Goal: Task Accomplishment & Management: Complete application form

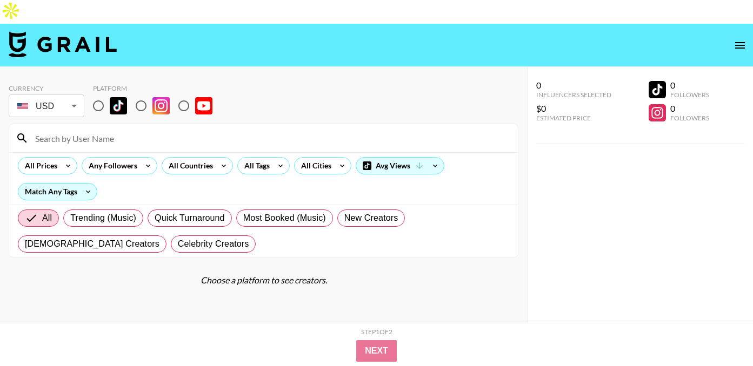
click at [184, 95] on input "radio" at bounding box center [183, 106] width 23 height 23
radio input "true"
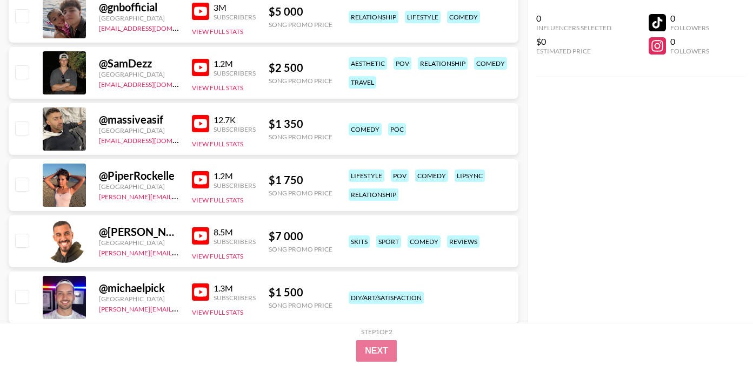
scroll to position [1859, 0]
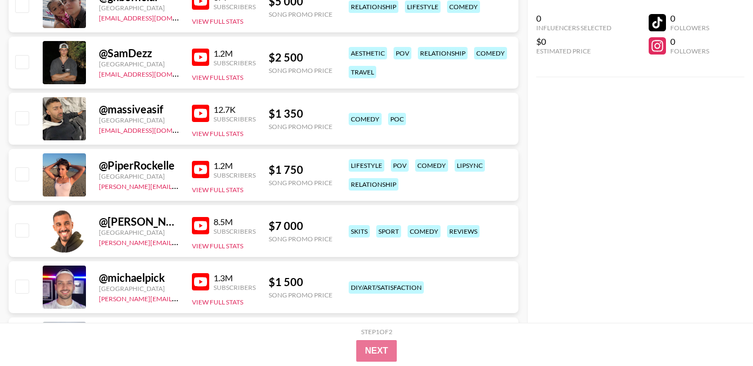
click at [199, 217] on img at bounding box center [200, 225] width 17 height 17
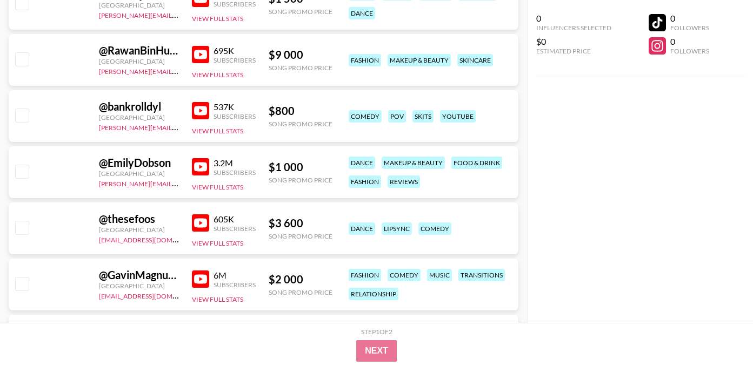
scroll to position [3606, 0]
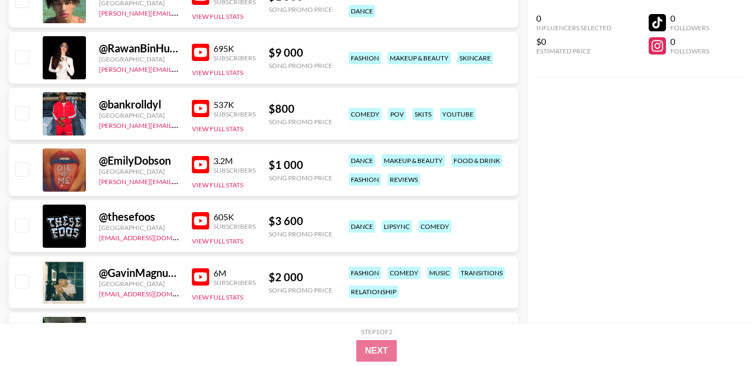
click at [202, 212] on img at bounding box center [200, 220] width 17 height 17
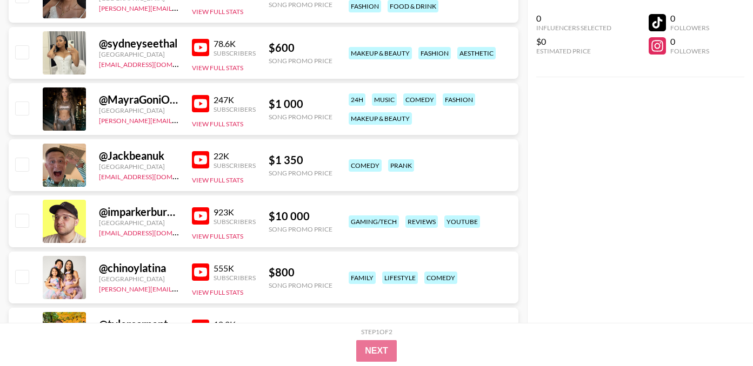
scroll to position [4623, 0]
click at [203, 151] on img at bounding box center [200, 159] width 17 height 17
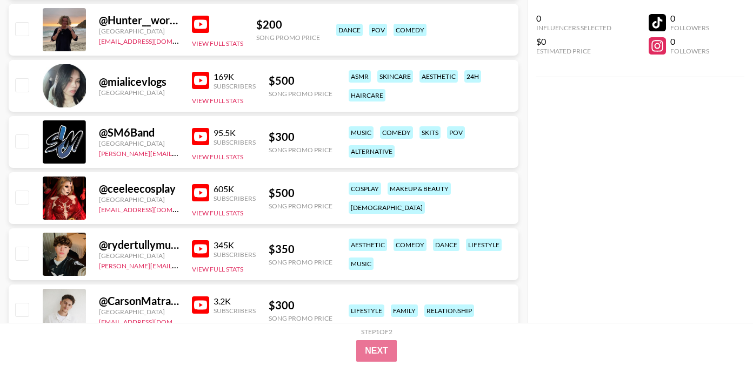
scroll to position [7287, 0]
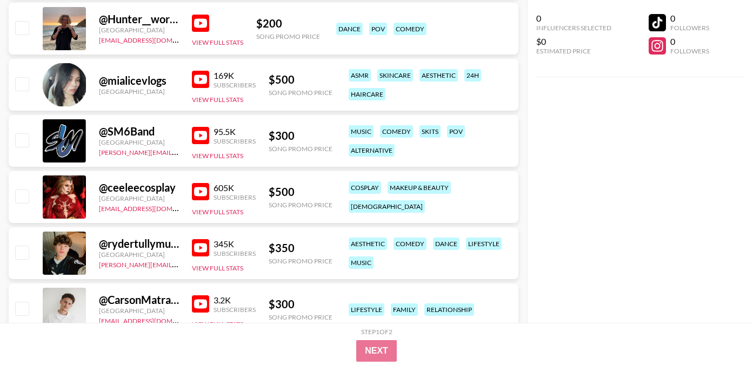
click at [206, 183] on img at bounding box center [200, 191] width 17 height 17
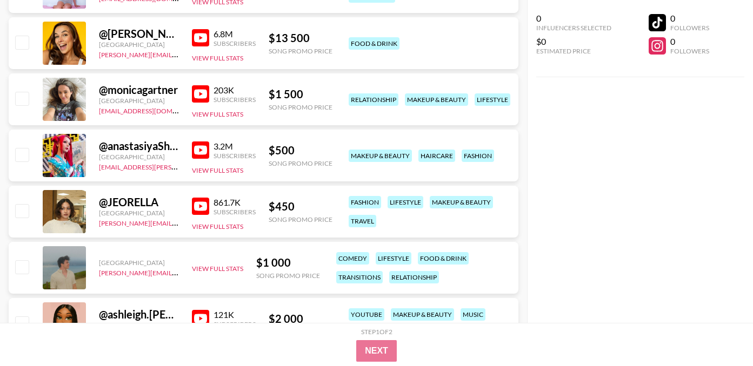
scroll to position [8902, 0]
click at [201, 141] on img at bounding box center [200, 149] width 17 height 17
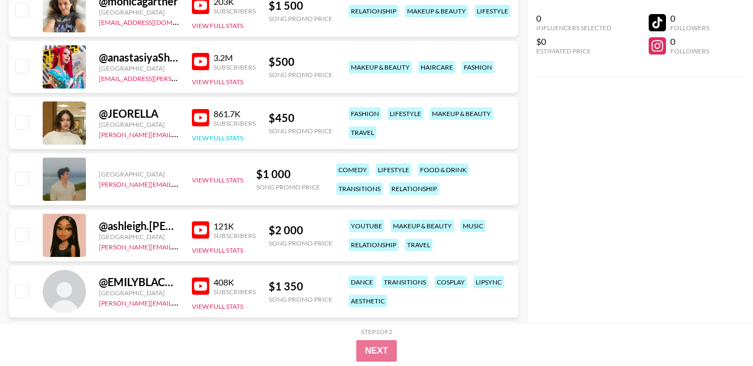
scroll to position [8992, 0]
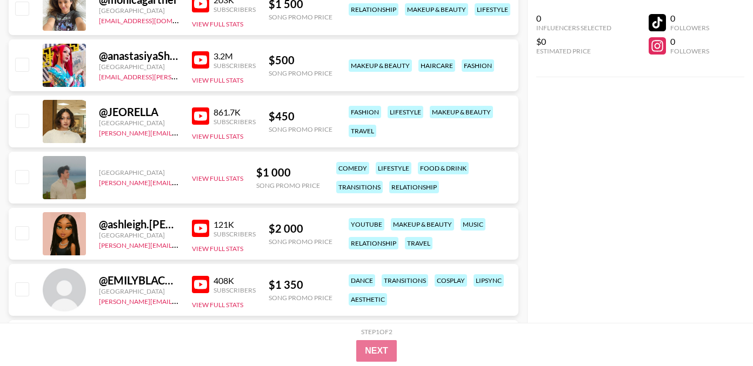
click at [198, 220] on img at bounding box center [200, 228] width 17 height 17
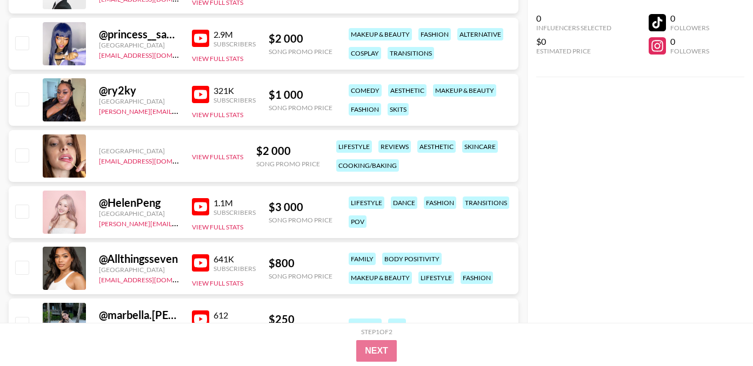
scroll to position [9464, 0]
click at [201, 198] on img at bounding box center [200, 206] width 17 height 17
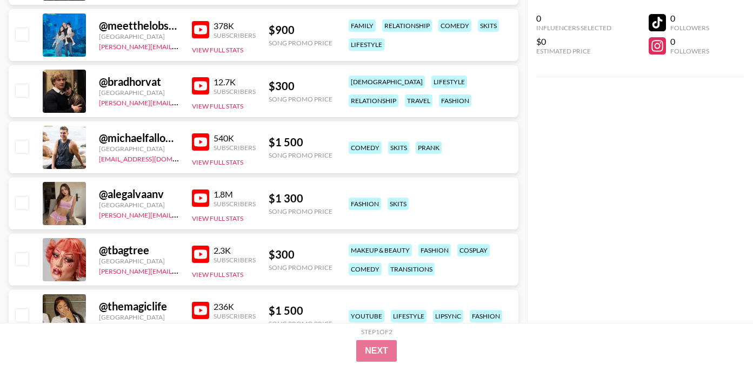
scroll to position [10149, 0]
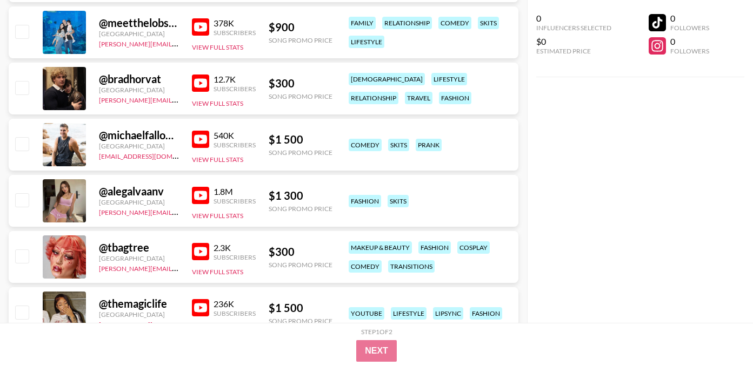
click at [206, 243] on img at bounding box center [200, 251] width 17 height 17
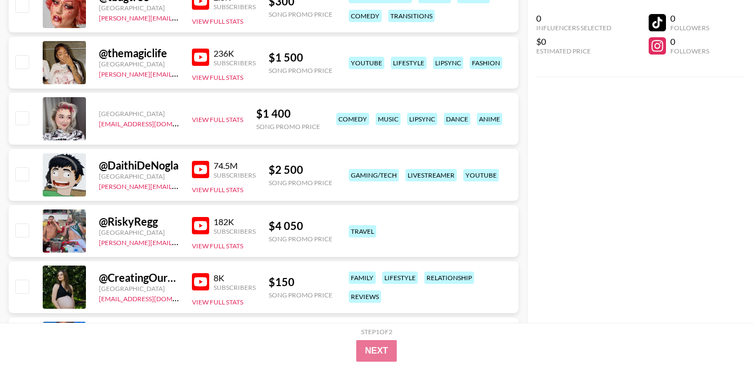
scroll to position [10412, 0]
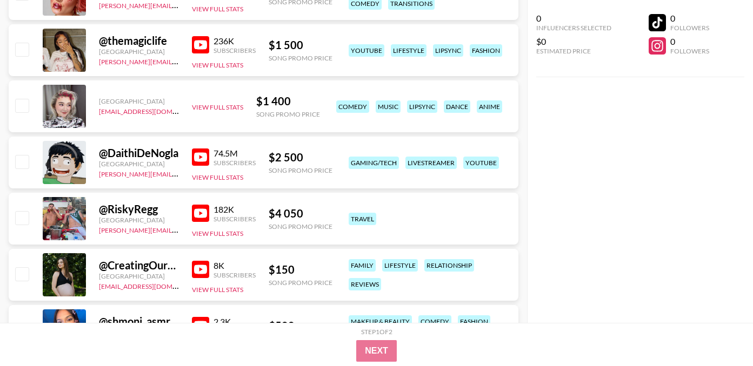
click at [203, 149] on img at bounding box center [200, 157] width 17 height 17
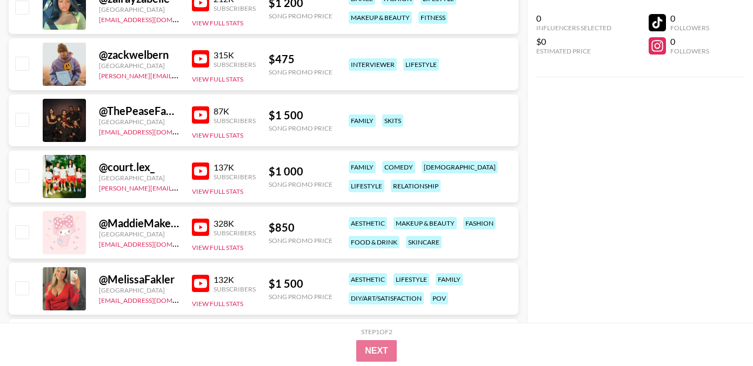
scroll to position [10794, 0]
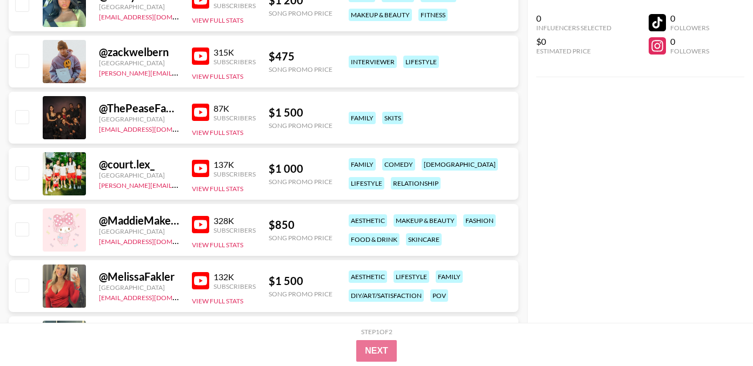
click at [196, 216] on img at bounding box center [200, 224] width 17 height 17
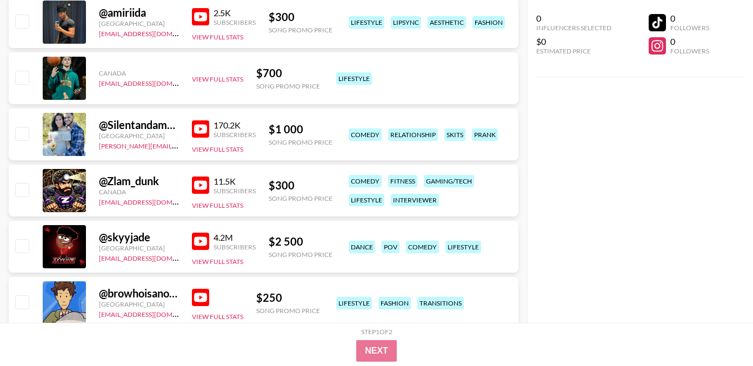
scroll to position [11789, 0]
click at [200, 232] on img at bounding box center [200, 240] width 17 height 17
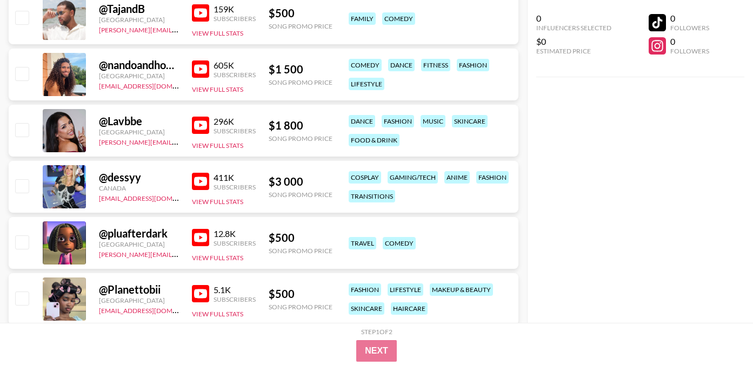
scroll to position [12917, 0]
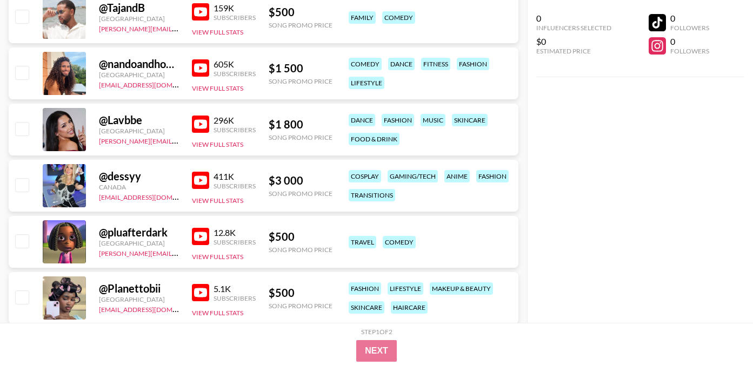
click at [206, 228] on img at bounding box center [200, 236] width 17 height 17
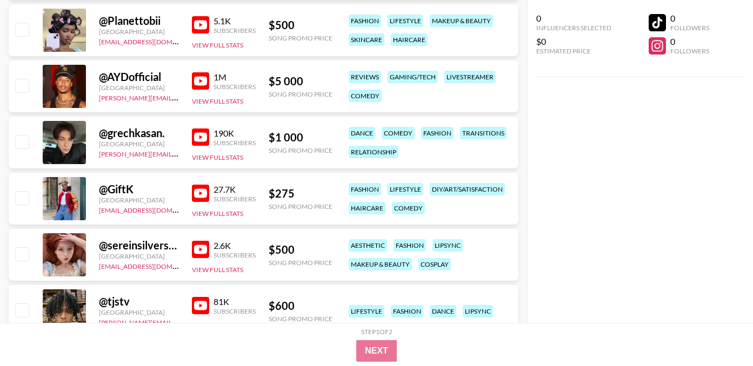
scroll to position [13187, 0]
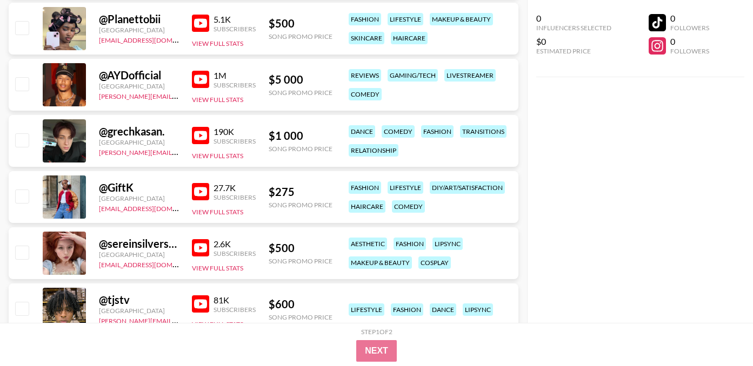
click at [195, 239] on img at bounding box center [200, 247] width 17 height 17
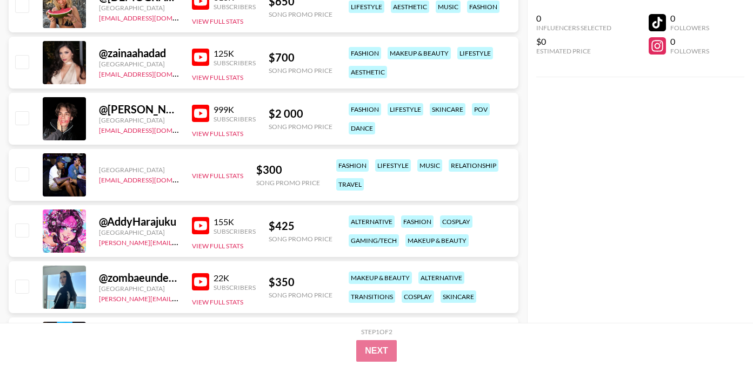
scroll to position [13620, 0]
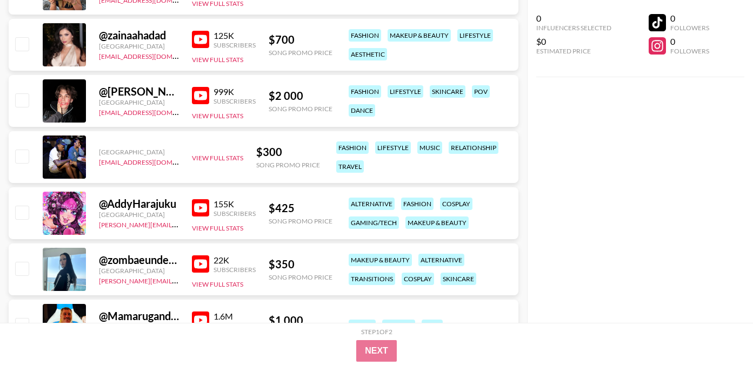
click at [198, 199] on img at bounding box center [200, 207] width 17 height 17
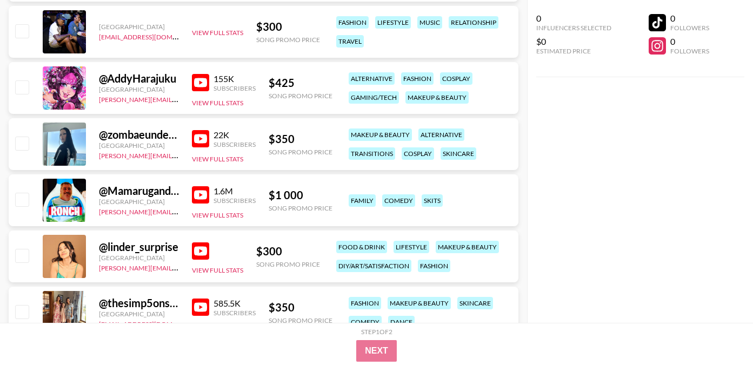
scroll to position [13778, 0]
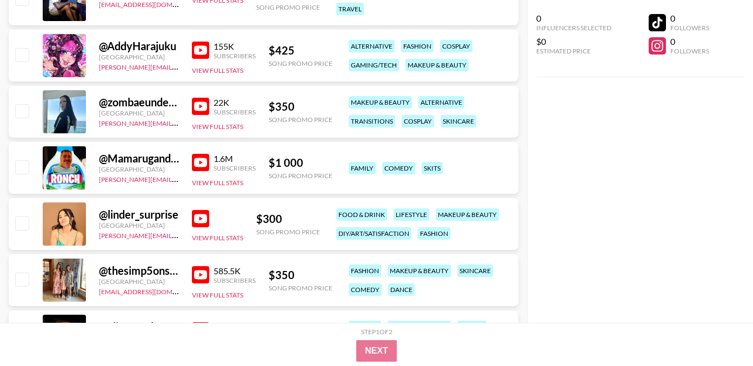
click at [203, 98] on img at bounding box center [200, 106] width 17 height 17
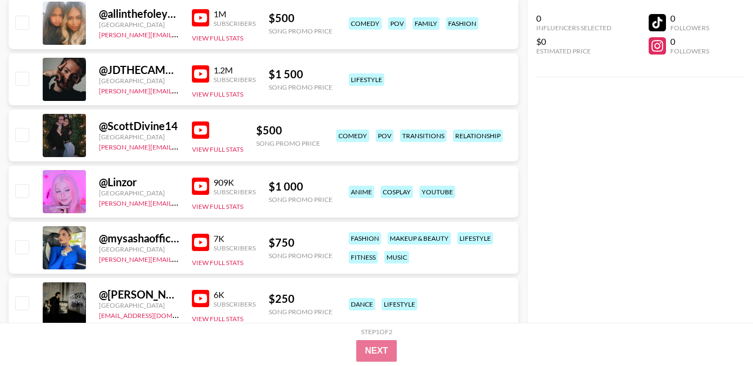
scroll to position [14862, 0]
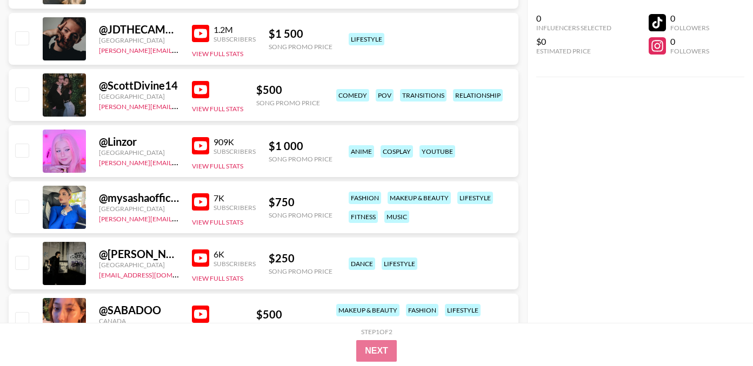
click at [202, 137] on img at bounding box center [200, 145] width 17 height 17
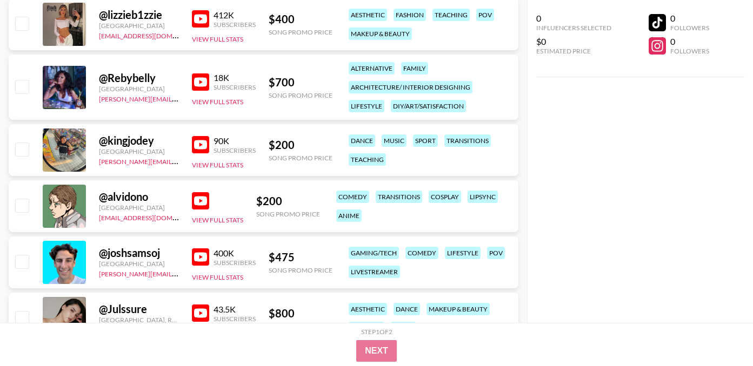
scroll to position [15327, 0]
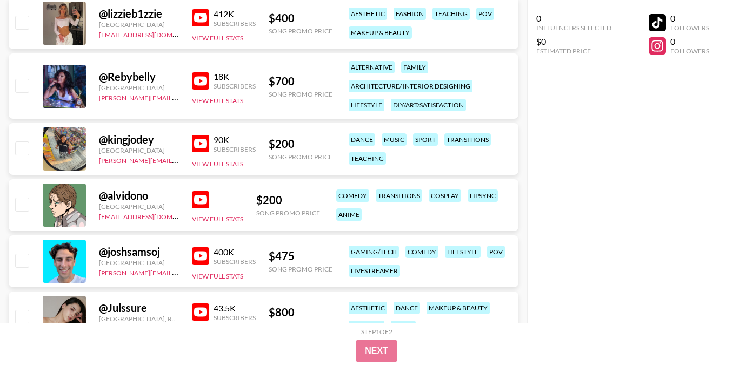
click at [203, 135] on img at bounding box center [200, 143] width 17 height 17
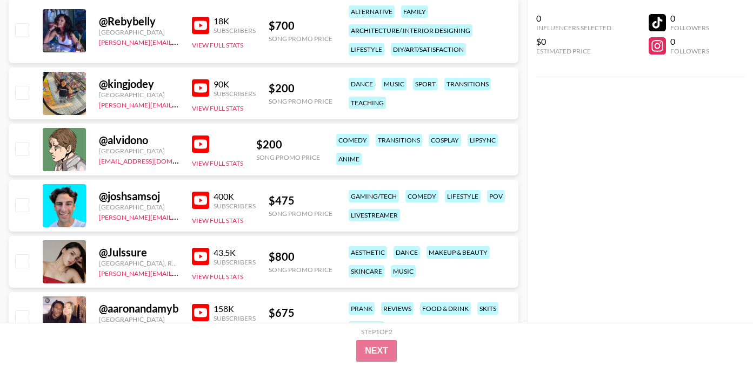
scroll to position [15382, 0]
click at [195, 136] on img at bounding box center [200, 144] width 17 height 17
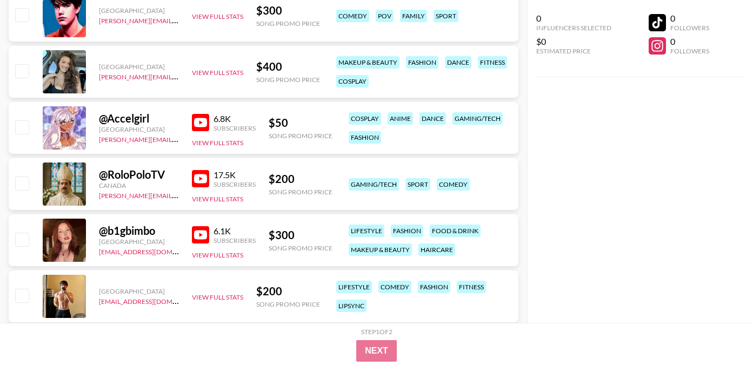
scroll to position [17458, 0]
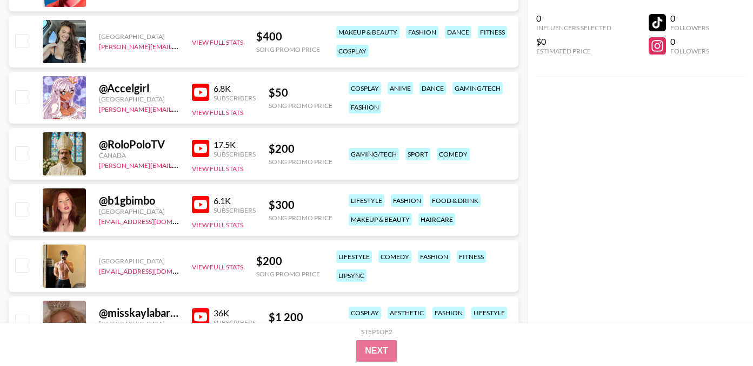
click at [203, 84] on img at bounding box center [200, 92] width 17 height 17
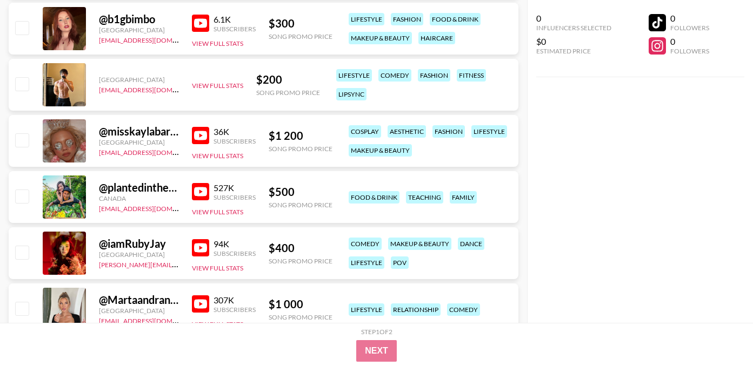
scroll to position [17642, 0]
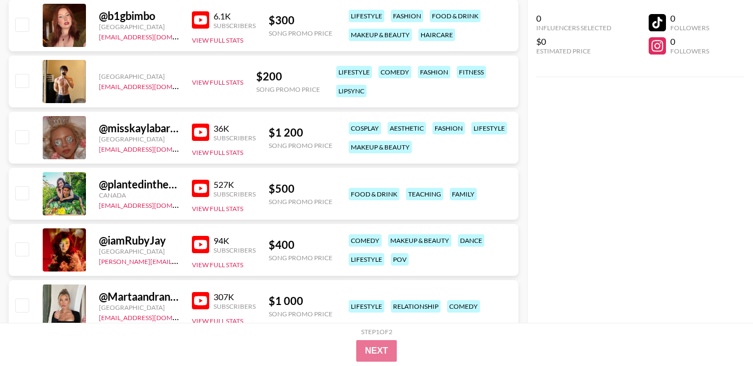
click at [206, 236] on img at bounding box center [200, 244] width 17 height 17
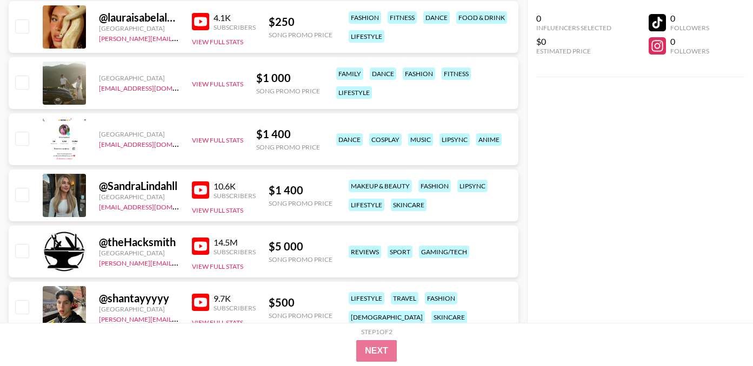
scroll to position [18244, 0]
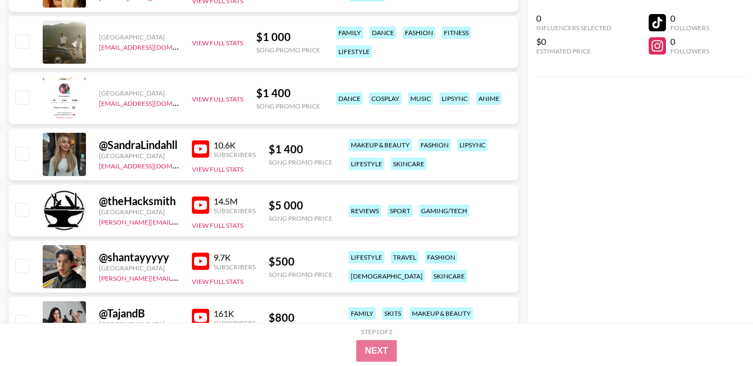
click at [196, 197] on img at bounding box center [200, 205] width 17 height 17
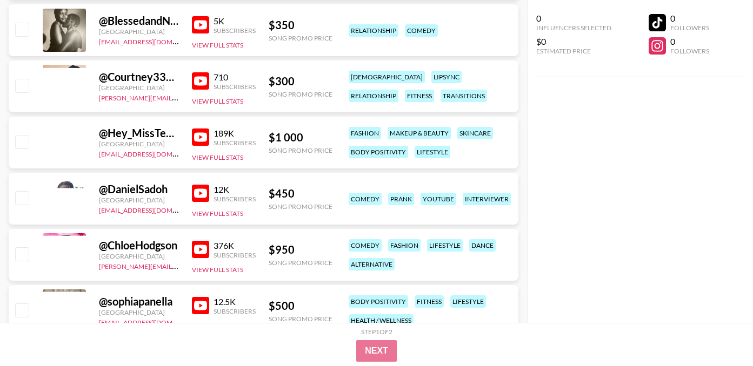
scroll to position [19973, 0]
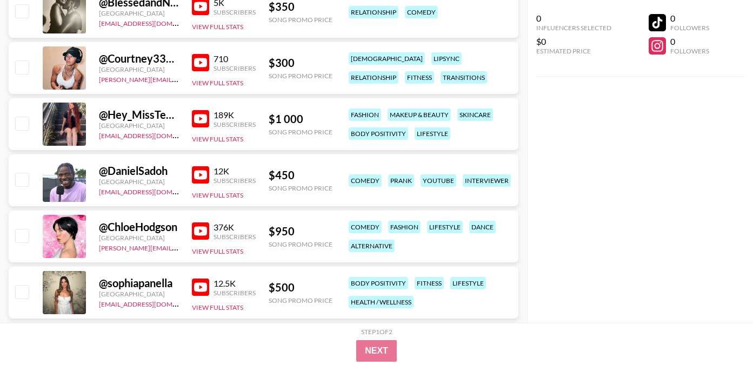
click at [201, 223] on img at bounding box center [200, 231] width 17 height 17
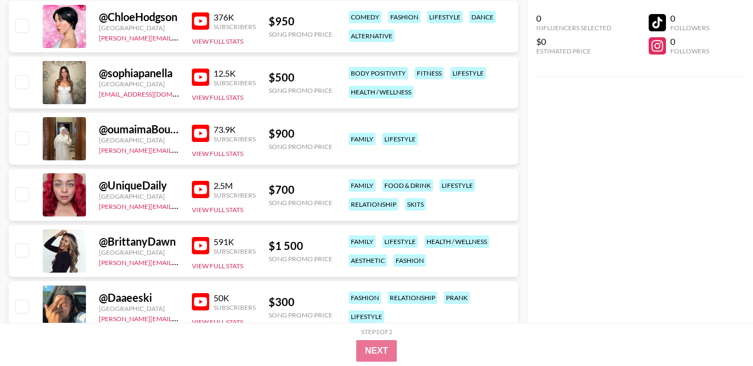
scroll to position [20184, 0]
click at [198, 180] on img at bounding box center [200, 188] width 17 height 17
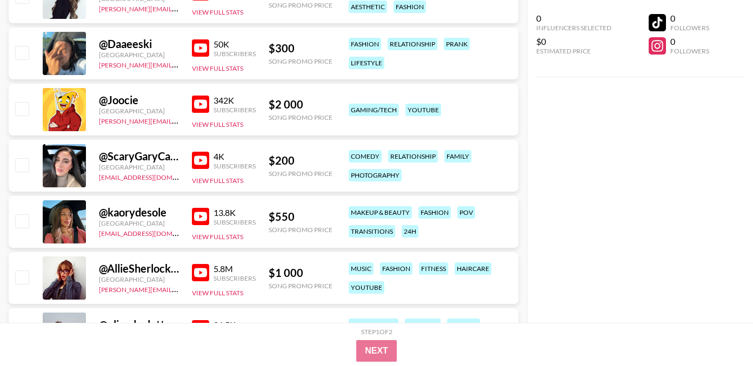
scroll to position [20437, 0]
click at [199, 96] on img at bounding box center [200, 104] width 17 height 17
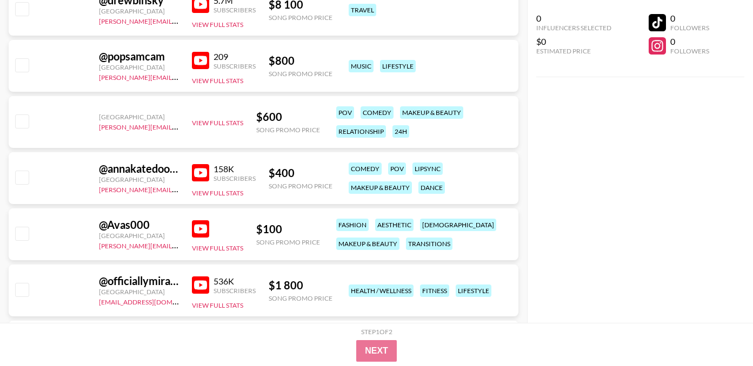
scroll to position [22898, 0]
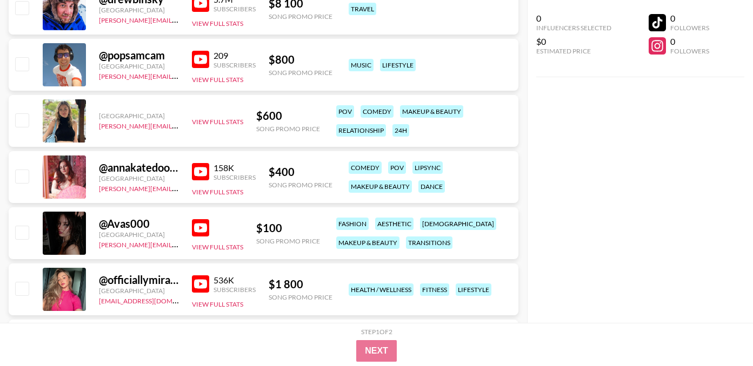
click at [199, 163] on img at bounding box center [200, 171] width 17 height 17
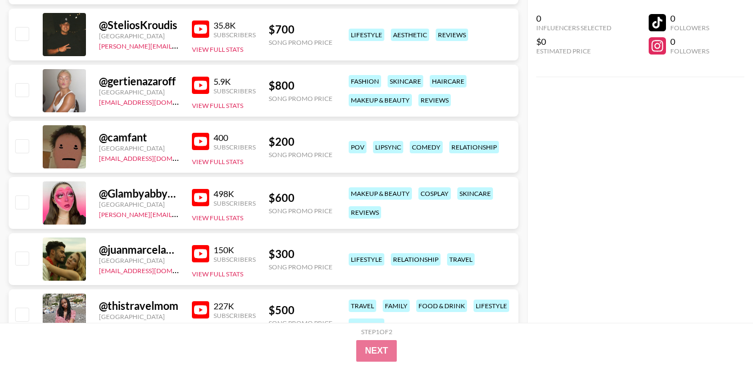
scroll to position [23547, 0]
click at [201, 189] on img at bounding box center [200, 197] width 17 height 17
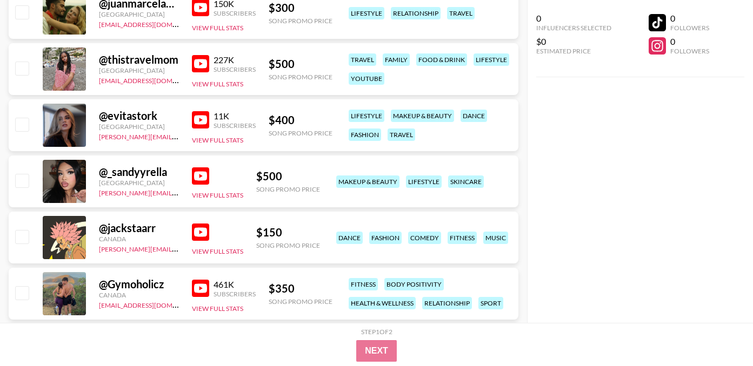
scroll to position [23796, 0]
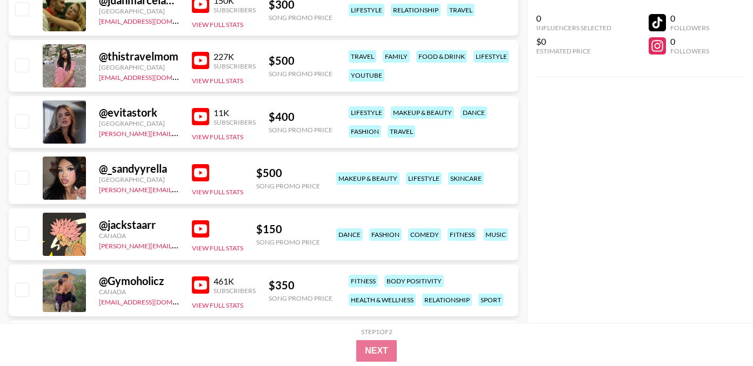
click at [203, 220] on img at bounding box center [200, 228] width 17 height 17
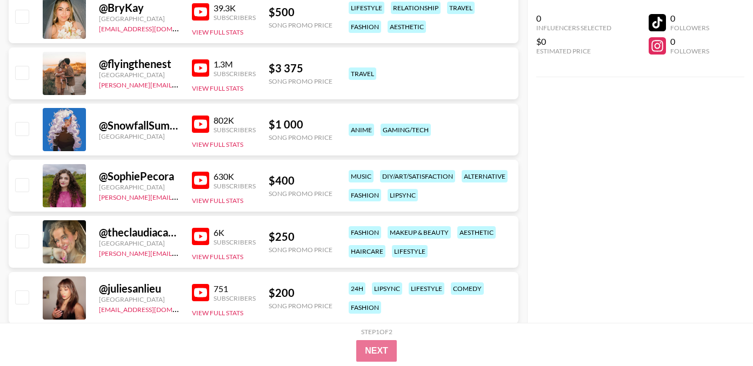
scroll to position [27792, 0]
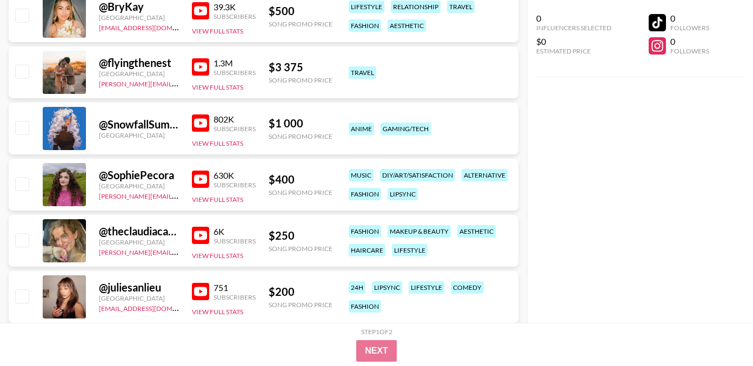
click at [204, 115] on img at bounding box center [200, 123] width 17 height 17
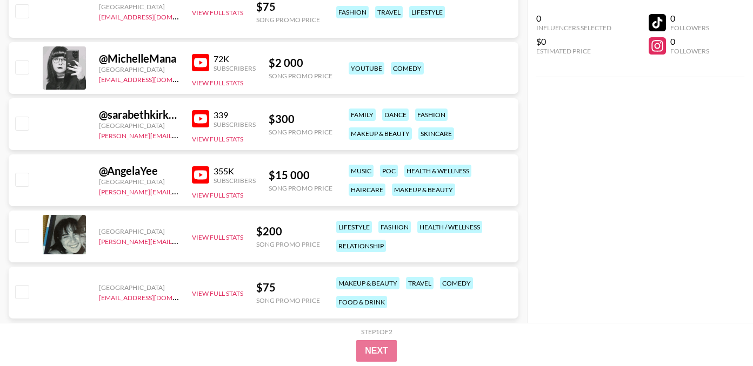
scroll to position [30786, 0]
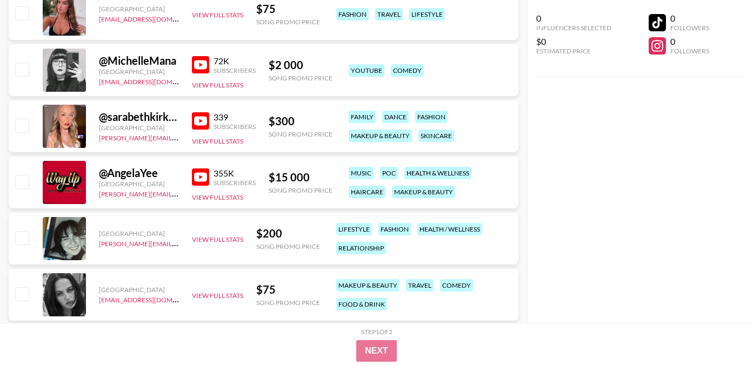
click at [200, 56] on img at bounding box center [200, 64] width 17 height 17
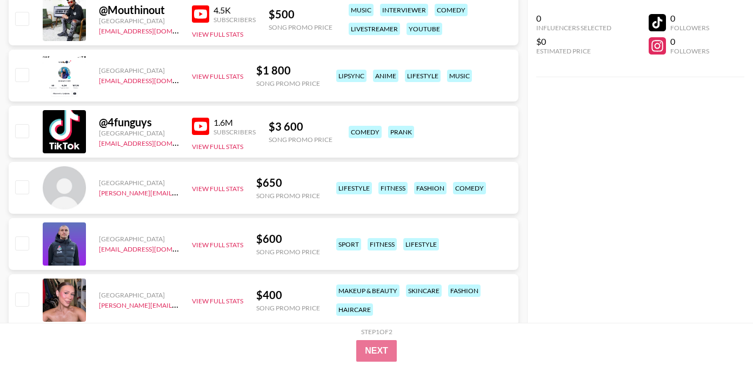
scroll to position [31401, 0]
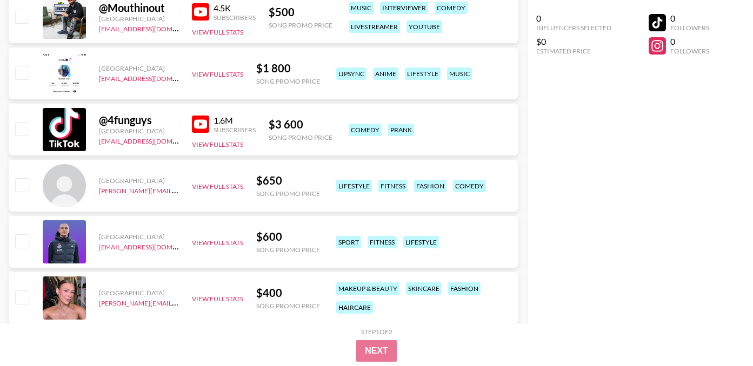
click at [207, 116] on img at bounding box center [200, 124] width 17 height 17
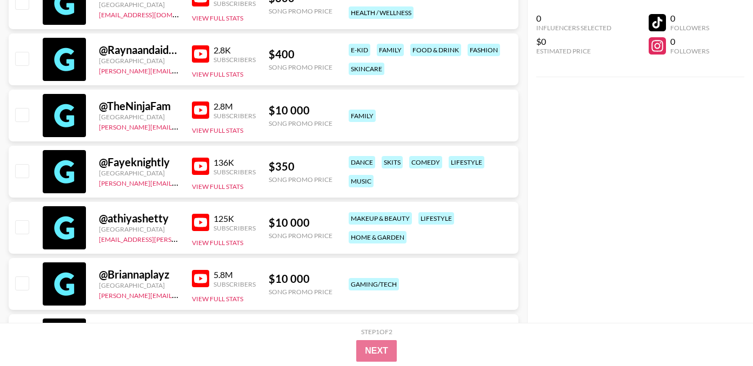
scroll to position [31979, 0]
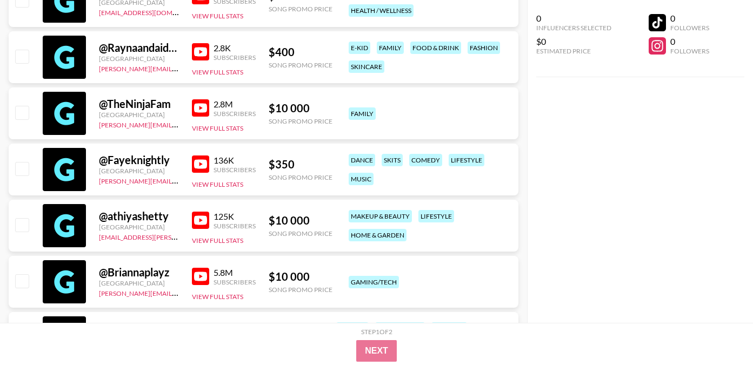
click at [201, 156] on img at bounding box center [200, 164] width 17 height 17
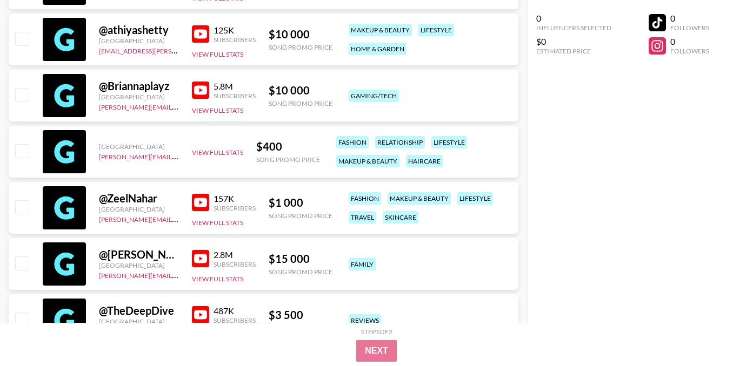
scroll to position [32195, 0]
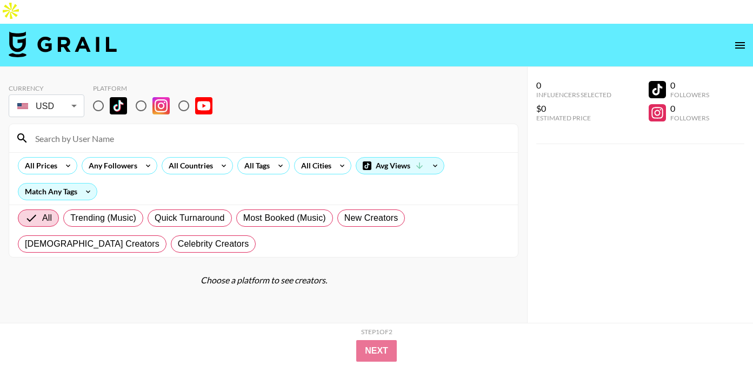
click at [185, 95] on input "radio" at bounding box center [183, 106] width 23 height 23
radio input "true"
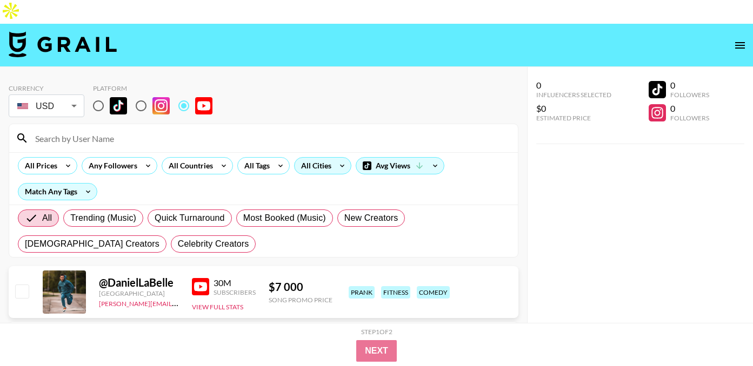
click at [299, 158] on div "All Cities" at bounding box center [313, 166] width 39 height 16
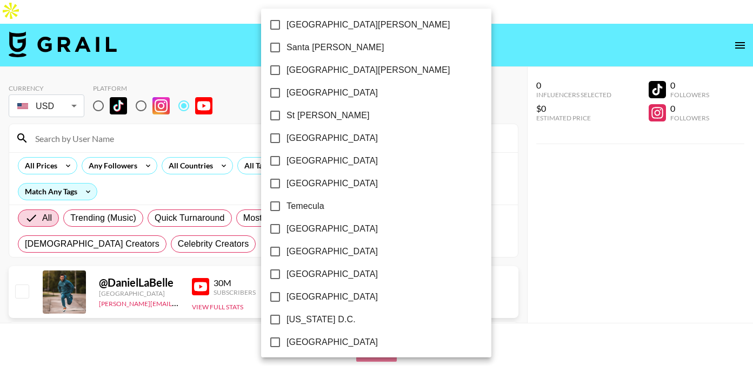
scroll to position [1597, 0]
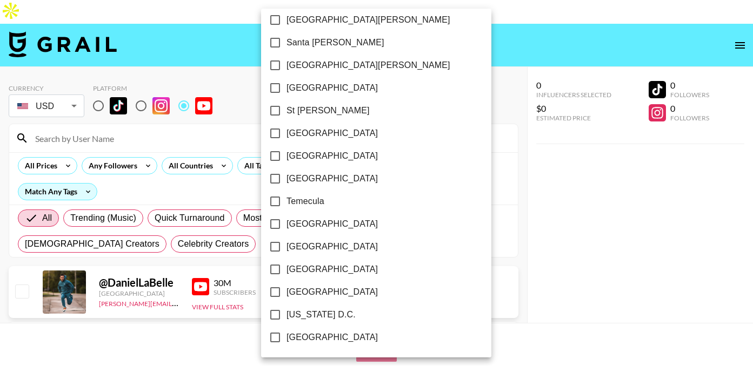
click at [426, 56] on div at bounding box center [376, 183] width 753 height 366
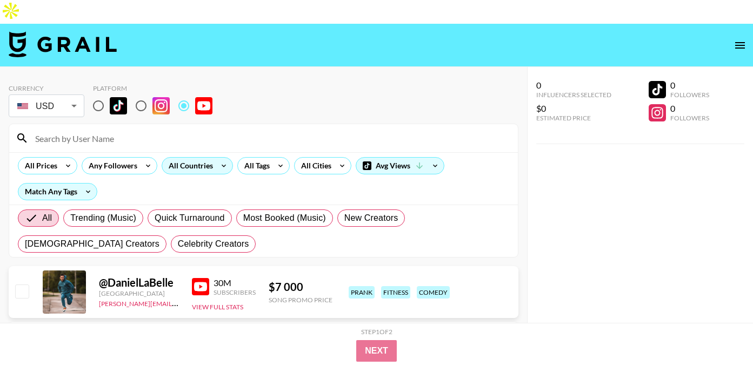
click at [208, 158] on div "All Countries" at bounding box center [188, 166] width 53 height 16
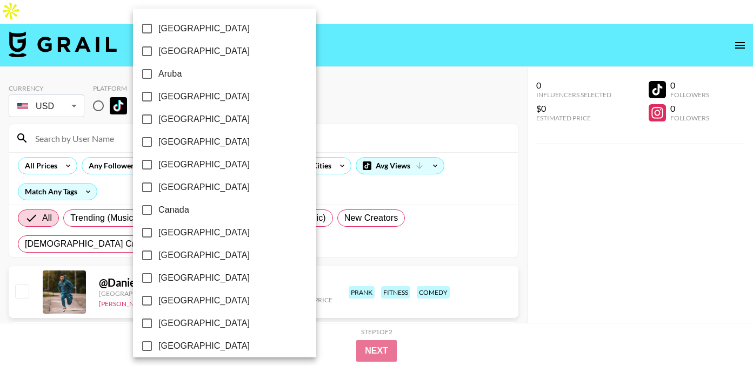
scroll to position [894, 0]
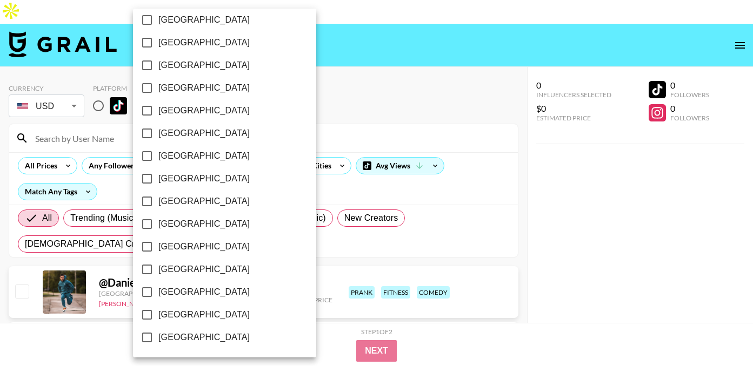
click at [197, 311] on span "[GEOGRAPHIC_DATA]" at bounding box center [203, 314] width 91 height 13
click at [158, 311] on input "[GEOGRAPHIC_DATA]" at bounding box center [147, 315] width 23 height 23
checkbox input "true"
click at [351, 45] on div at bounding box center [376, 183] width 753 height 366
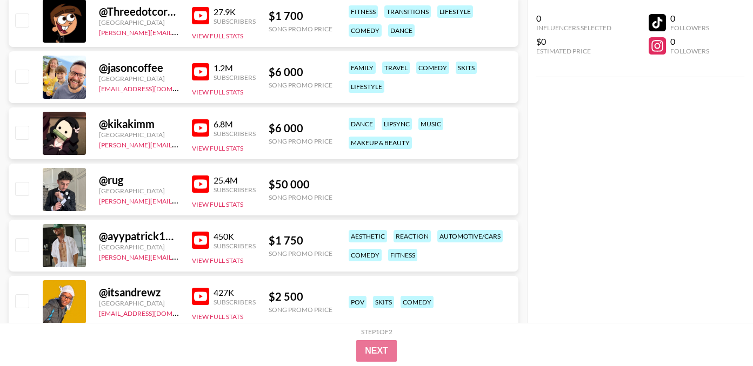
scroll to position [499, 0]
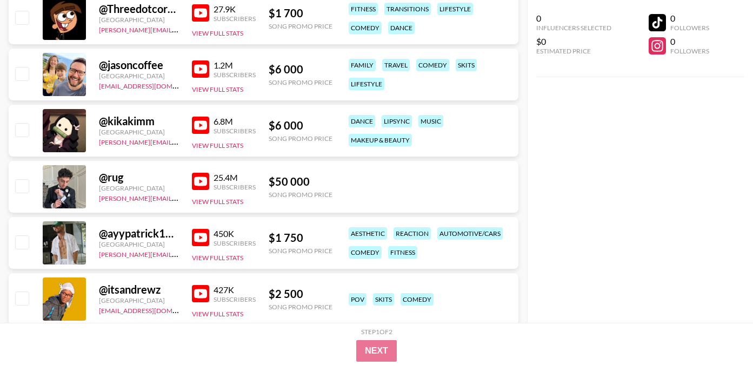
click at [200, 117] on img at bounding box center [200, 125] width 17 height 17
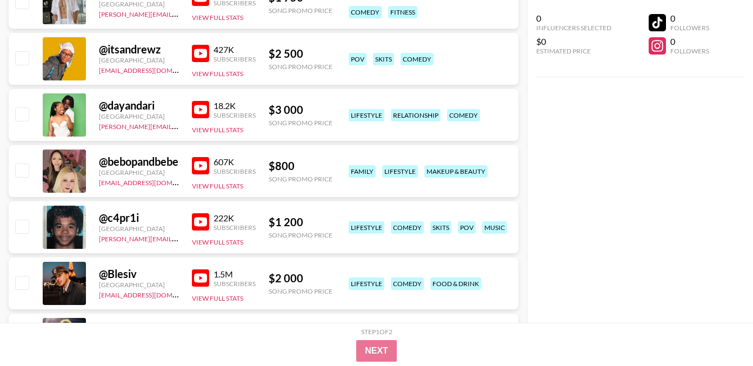
scroll to position [740, 0]
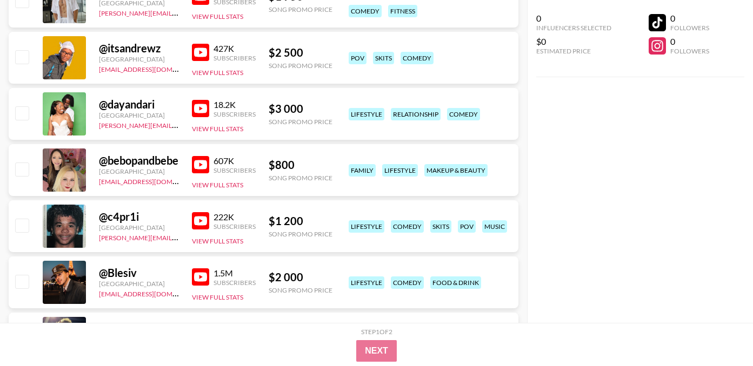
click at [200, 156] on img at bounding box center [200, 164] width 17 height 17
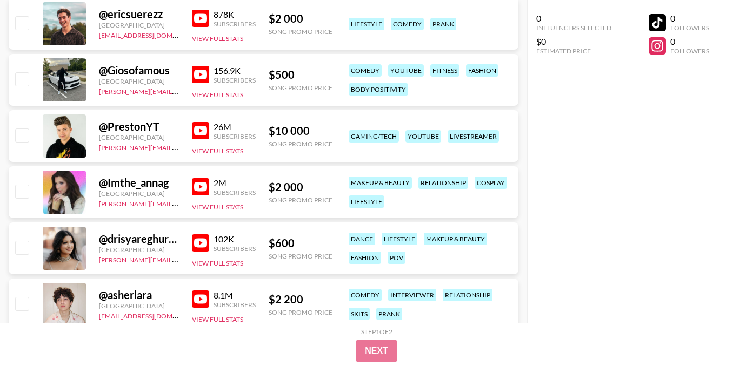
scroll to position [1559, 0]
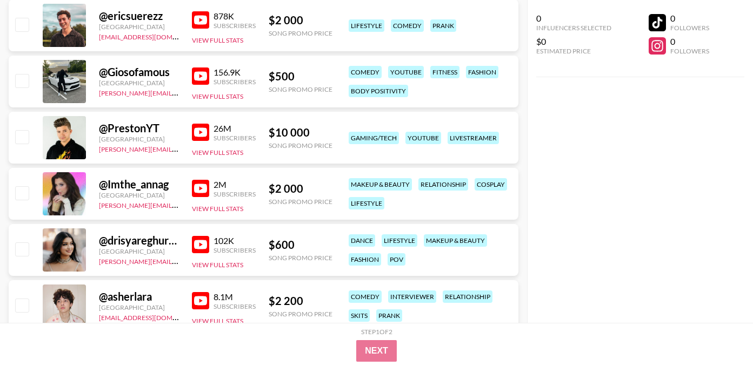
click at [202, 180] on img at bounding box center [200, 188] width 17 height 17
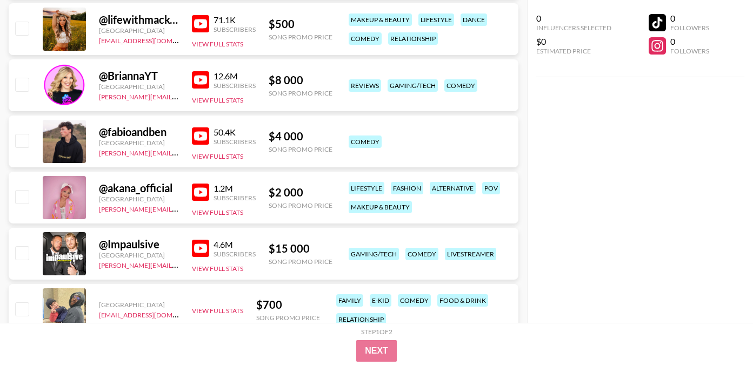
scroll to position [2260, 0]
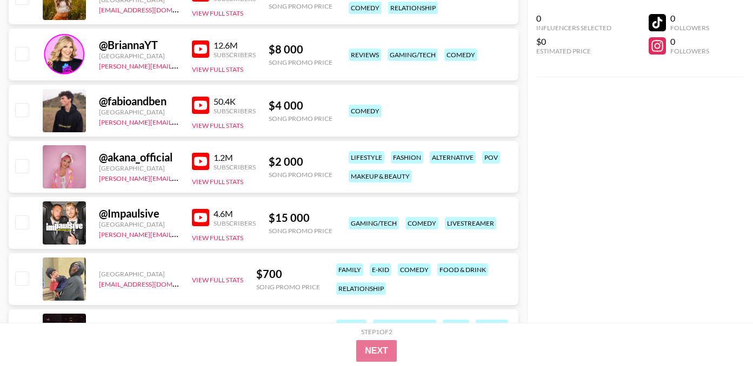
click at [204, 153] on img at bounding box center [200, 161] width 17 height 17
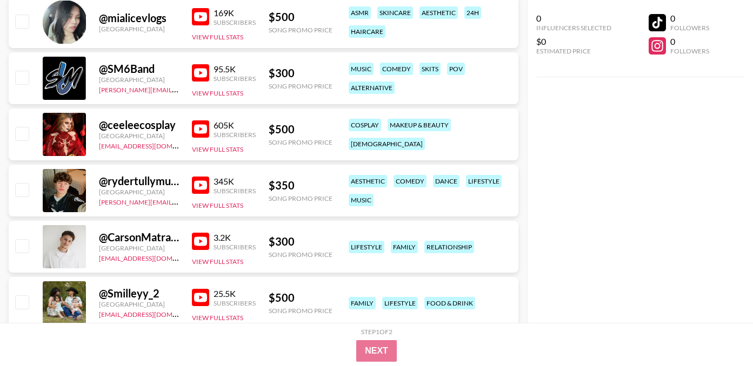
scroll to position [4295, 0]
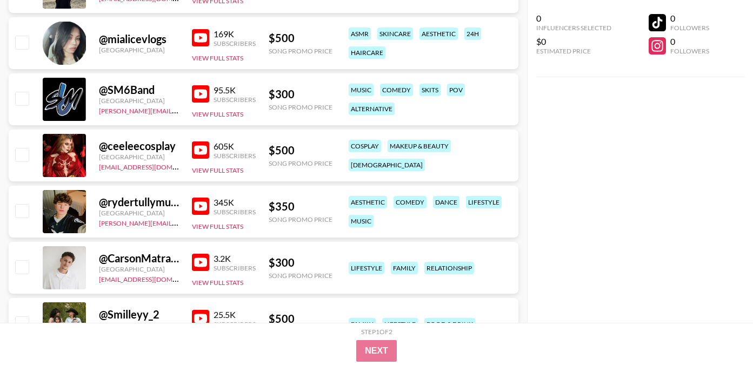
click at [197, 142] on img at bounding box center [200, 150] width 17 height 17
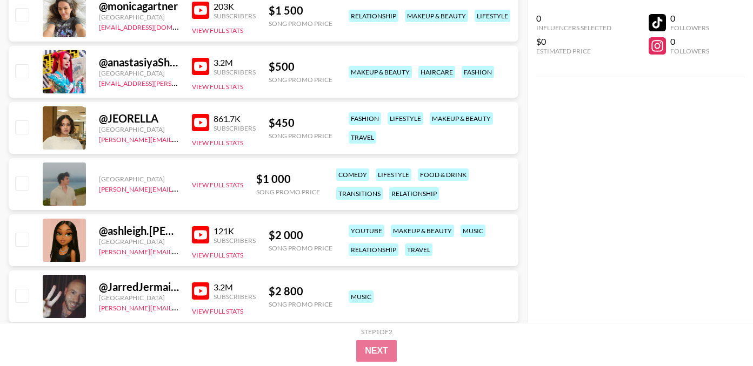
scroll to position [5467, 0]
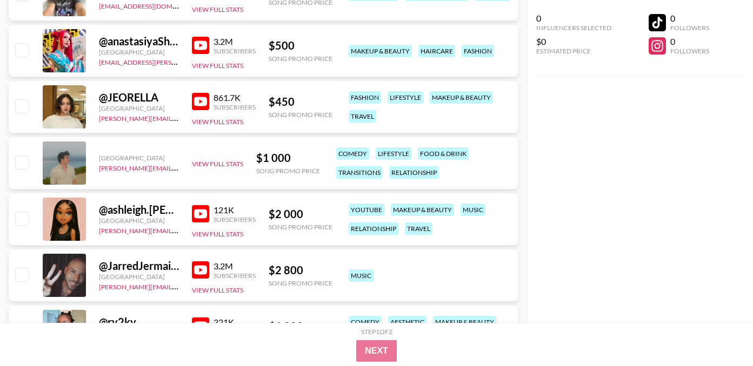
click at [205, 37] on img at bounding box center [200, 45] width 17 height 17
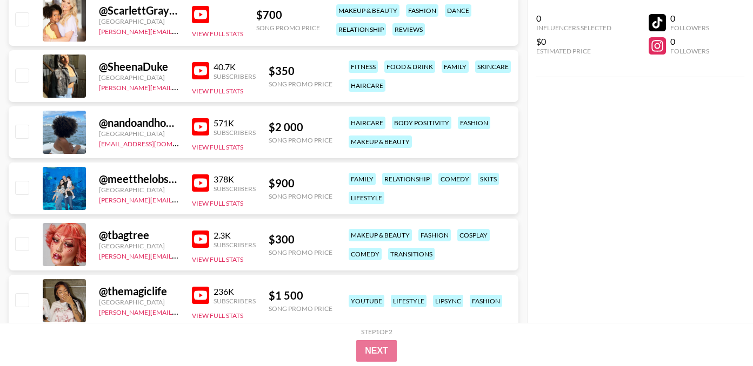
scroll to position [6203, 0]
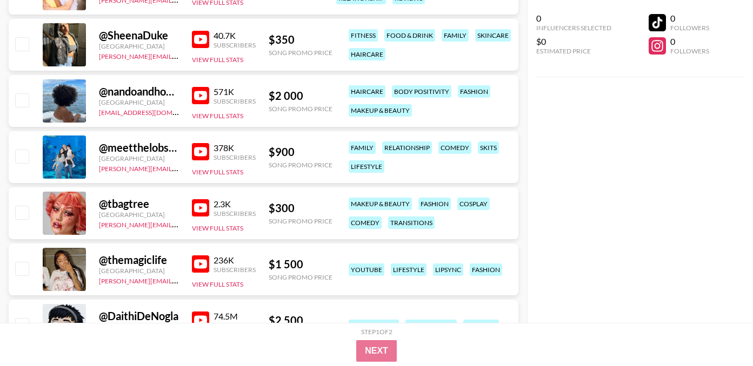
click at [202, 199] on img at bounding box center [200, 207] width 17 height 17
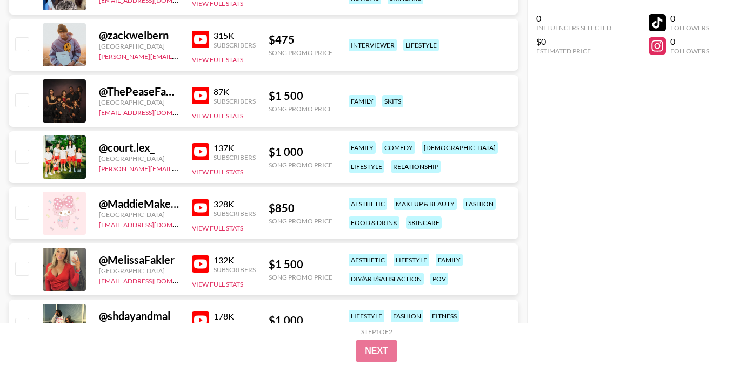
scroll to position [6658, 0]
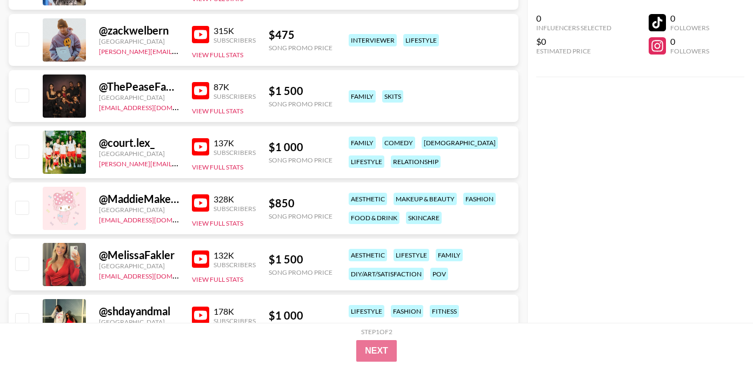
click at [198, 194] on img at bounding box center [200, 202] width 17 height 17
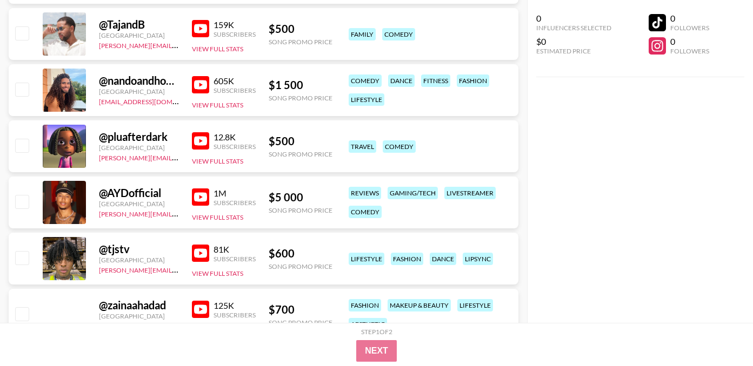
scroll to position [8245, 0]
